Goal: Check status: Check status

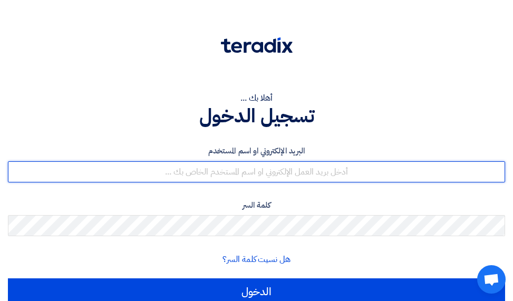
click at [256, 175] on input "text" at bounding box center [256, 171] width 497 height 21
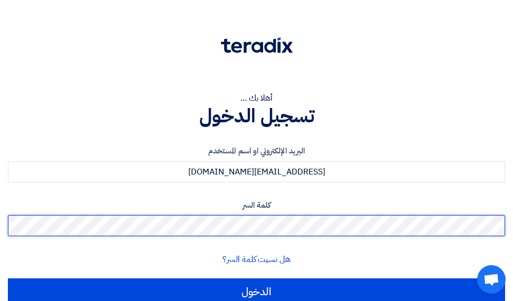
click at [8, 278] on input "الدخول" at bounding box center [256, 291] width 497 height 26
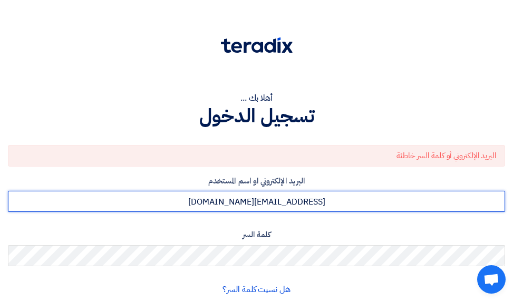
click at [285, 202] on input "[EMAIL_ADDRESS][DOMAIN_NAME]" at bounding box center [256, 201] width 497 height 21
type input "[EMAIL_ADDRESS][DOMAIN_NAME]"
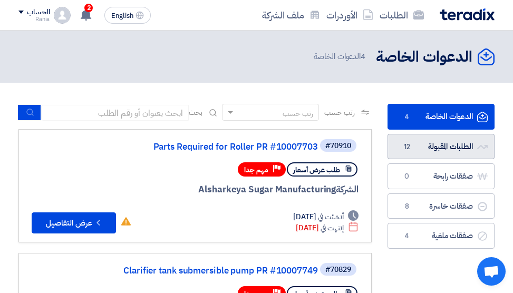
click at [411, 147] on span "12" at bounding box center [407, 147] width 13 height 11
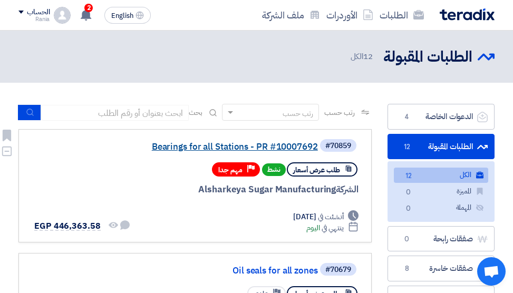
click at [201, 152] on link "Bearings for all Stations - PR #10007692" at bounding box center [212, 146] width 211 height 9
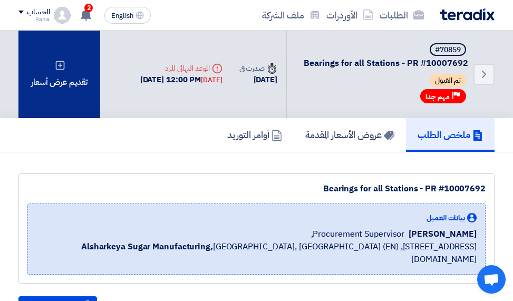
click at [73, 100] on div "تقديم عرض أسعار" at bounding box center [59, 75] width 82 height 88
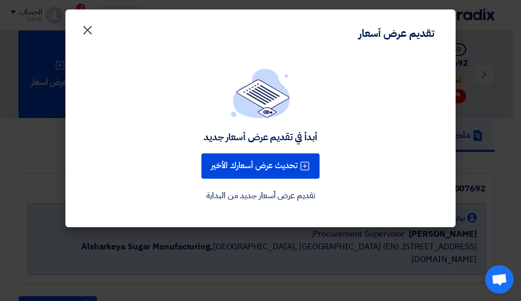
click at [88, 31] on span "×" at bounding box center [87, 30] width 13 height 32
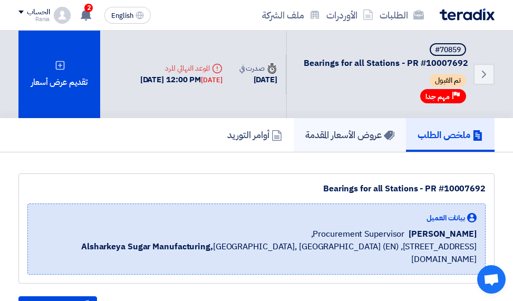
click at [315, 138] on h5 "عروض الأسعار المقدمة" at bounding box center [349, 135] width 89 height 12
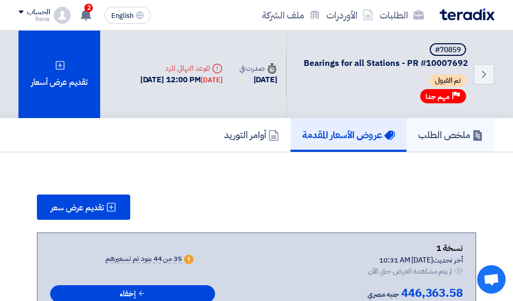
click at [441, 134] on h5 "ملخص الطلب" at bounding box center [450, 135] width 65 height 12
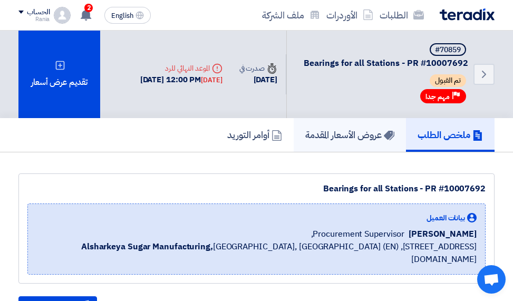
click at [337, 138] on h5 "عروض الأسعار المقدمة" at bounding box center [349, 135] width 89 height 12
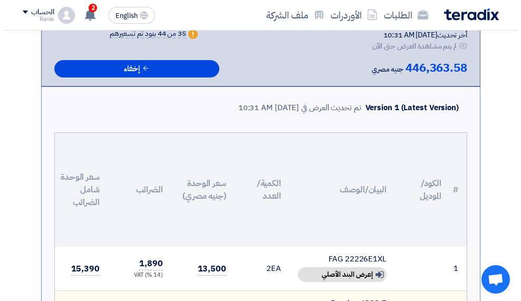
scroll to position [337, 0]
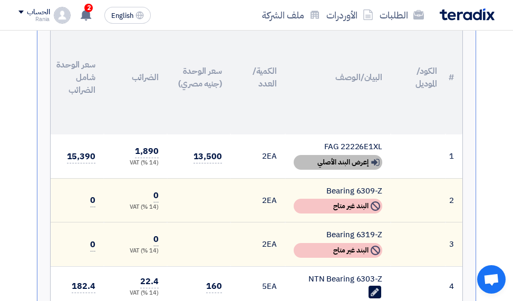
click at [346, 165] on div "Show details إعرض البند الأصلي" at bounding box center [338, 162] width 89 height 15
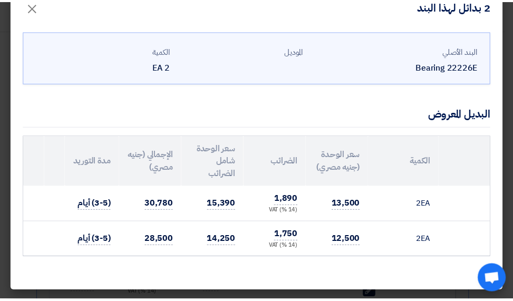
scroll to position [0, 0]
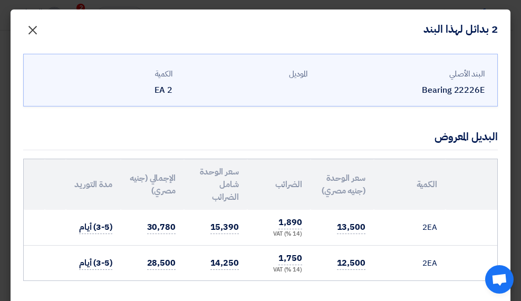
click at [39, 31] on span "×" at bounding box center [32, 30] width 13 height 32
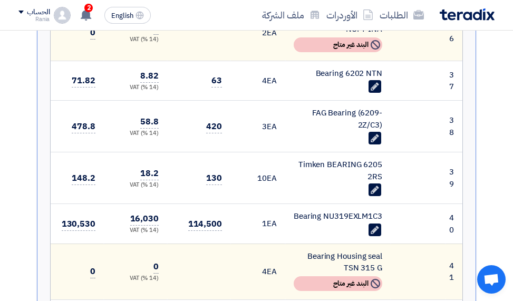
scroll to position [2025, 0]
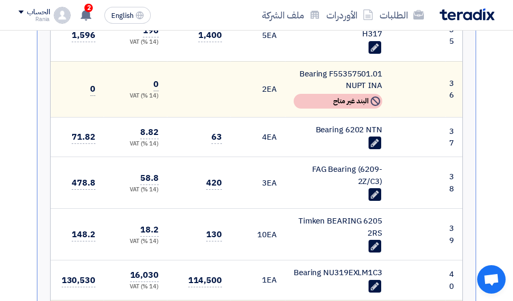
drag, startPoint x: 83, startPoint y: 127, endPoint x: 71, endPoint y: 123, distance: 12.5
click at [71, 123] on td "71.82" at bounding box center [72, 137] width 63 height 40
drag, startPoint x: 166, startPoint y: 159, endPoint x: 200, endPoint y: 161, distance: 33.8
click at [166, 160] on td "58.8 (14 %) VAT" at bounding box center [135, 183] width 63 height 52
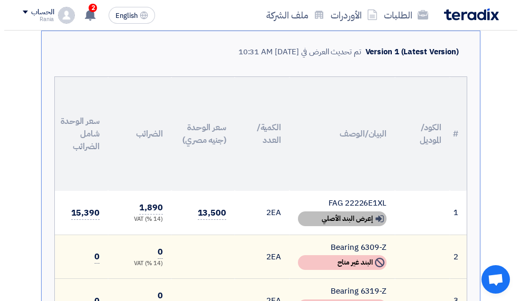
scroll to position [394, 0]
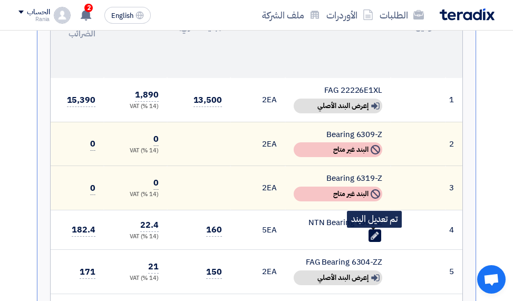
click at [373, 236] on use at bounding box center [375, 236] width 8 height 8
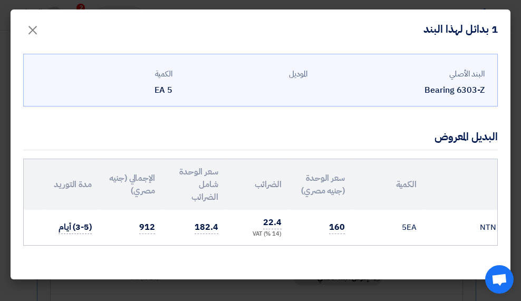
scroll to position [0, -122]
drag, startPoint x: 346, startPoint y: 228, endPoint x: 331, endPoint y: 225, distance: 16.1
click at [331, 225] on td "160" at bounding box center [323, 227] width 63 height 35
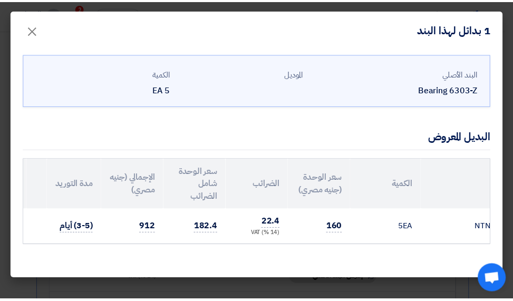
scroll to position [0, -140]
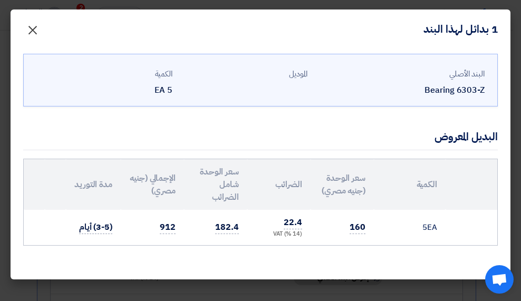
click at [35, 28] on span "×" at bounding box center [32, 30] width 13 height 32
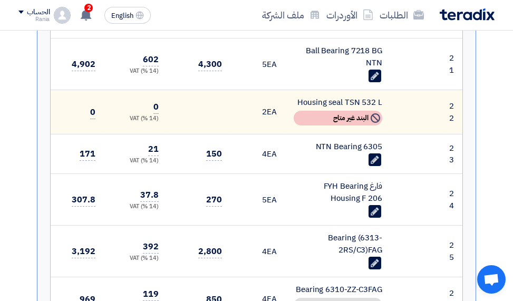
scroll to position [1575, 0]
